Goal: Navigation & Orientation: Find specific page/section

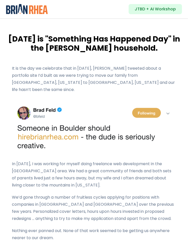
click at [38, 13] on img at bounding box center [27, 9] width 42 height 10
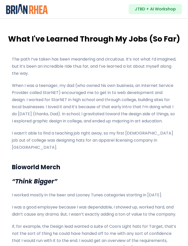
click at [38, 11] on img at bounding box center [27, 9] width 42 height 10
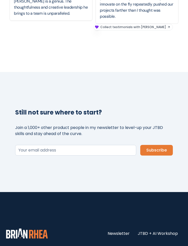
scroll to position [1502, 0]
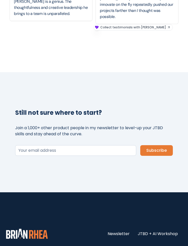
click at [121, 230] on link "Newsletter" at bounding box center [119, 233] width 22 height 6
